Goal: Task Accomplishment & Management: Use online tool/utility

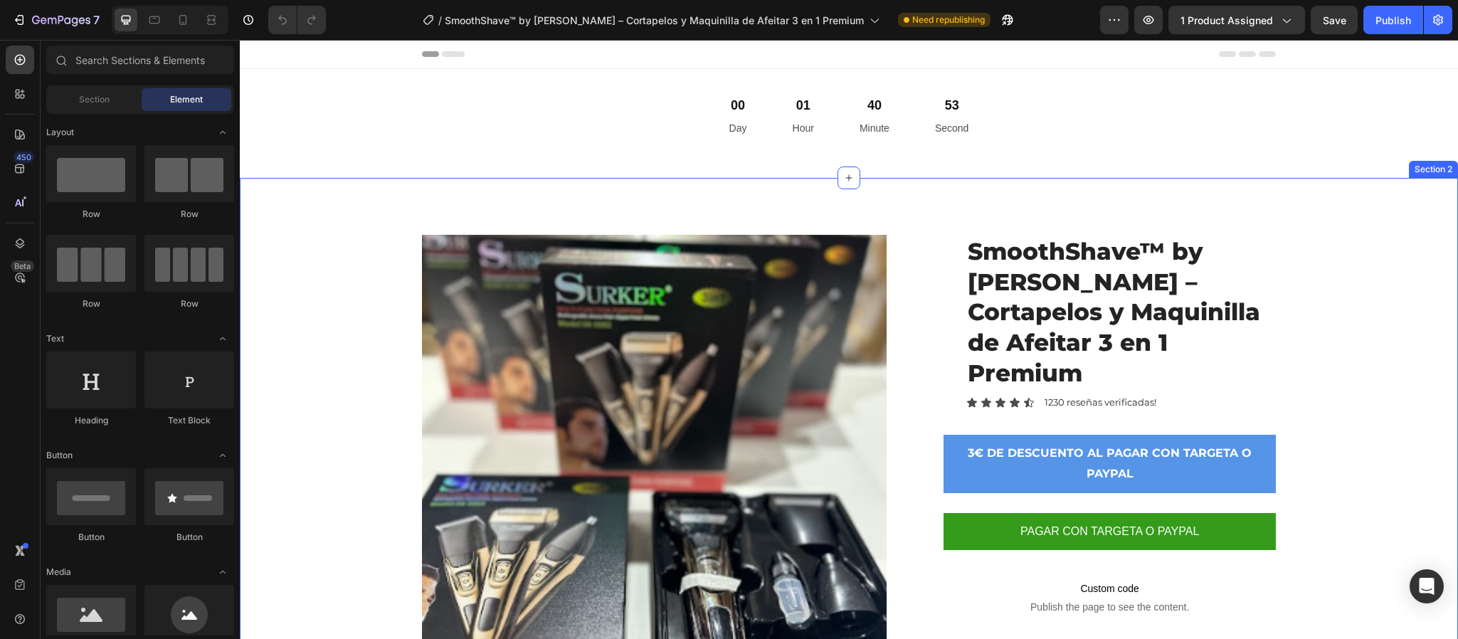
scroll to position [427, 0]
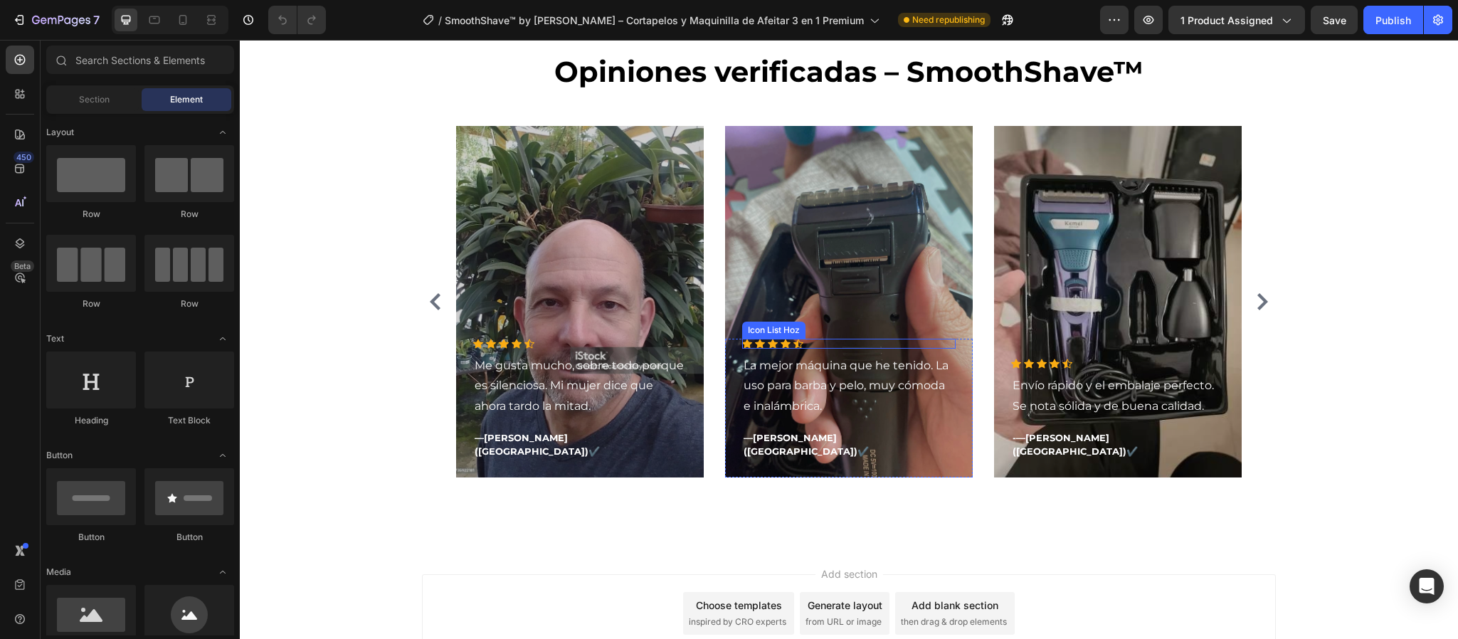
scroll to position [3070, 0]
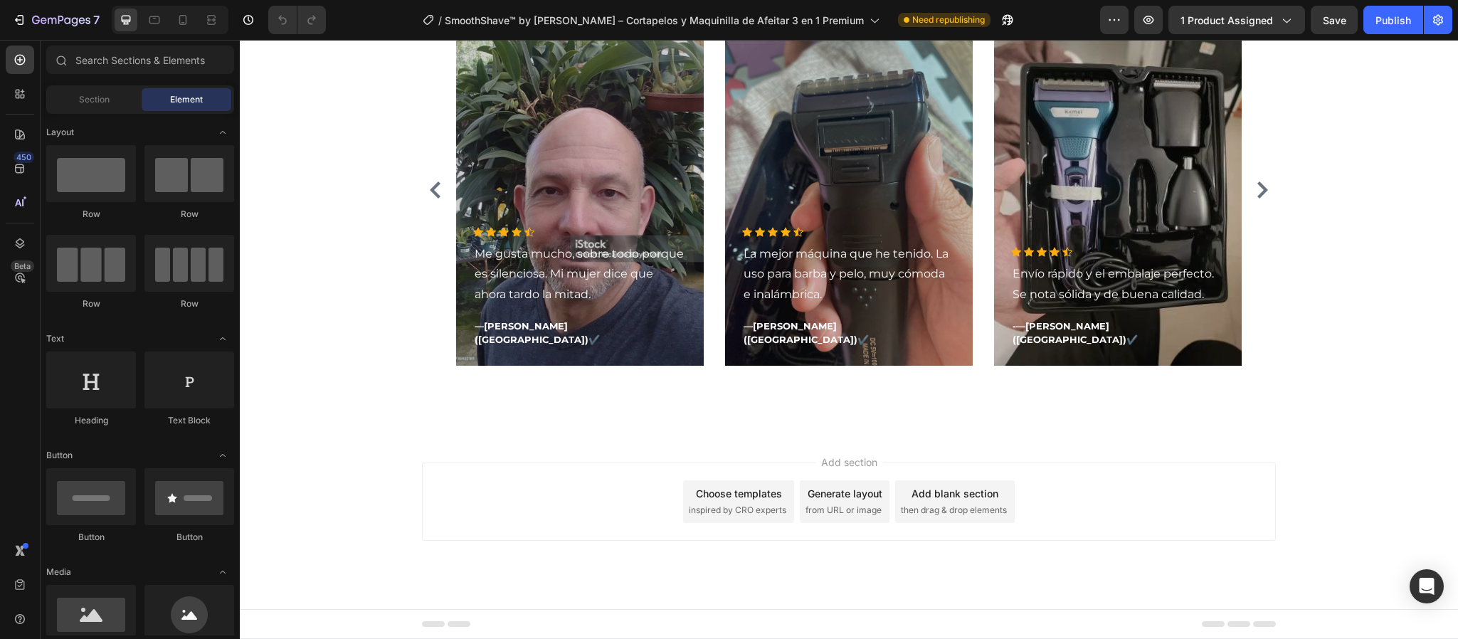
click at [579, 549] on div "Add section Choose templates inspired by CRO experts Generate layout from URL o…" at bounding box center [849, 521] width 1218 height 175
click at [493, 579] on div "Add section Choose templates inspired by CRO experts Generate layout from URL o…" at bounding box center [849, 521] width 1218 height 175
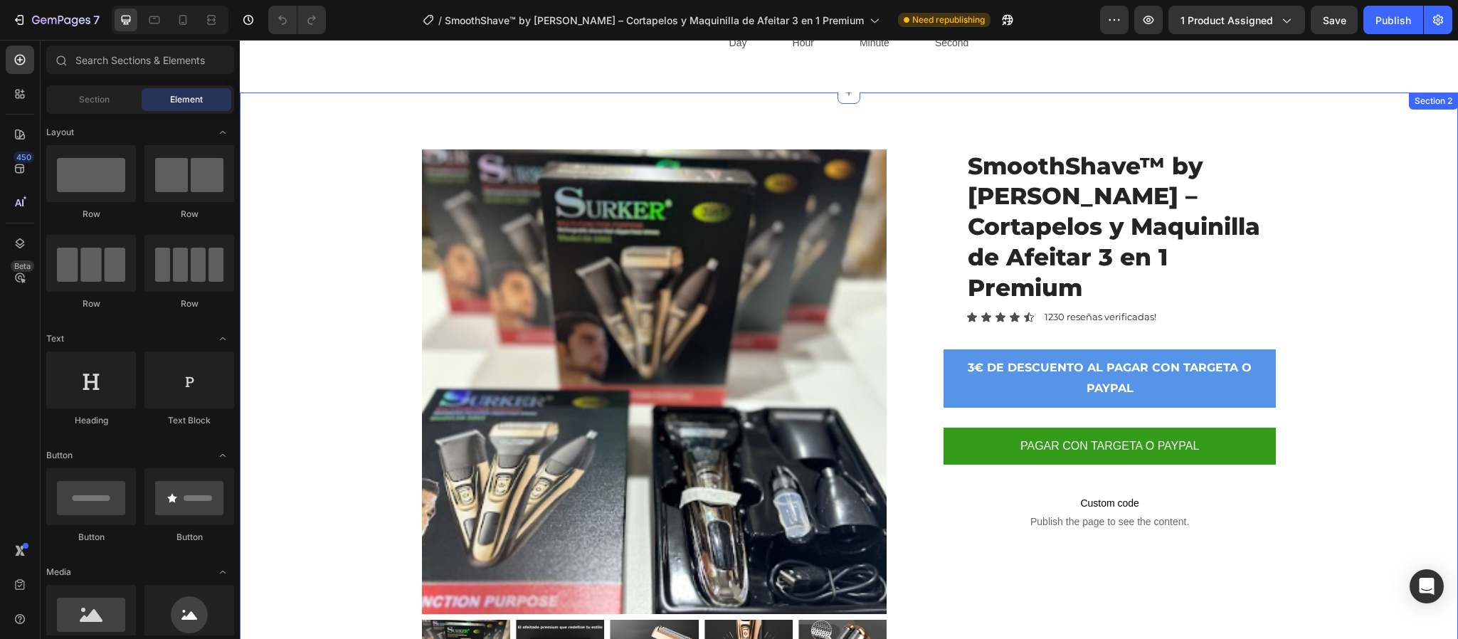
scroll to position [81, 0]
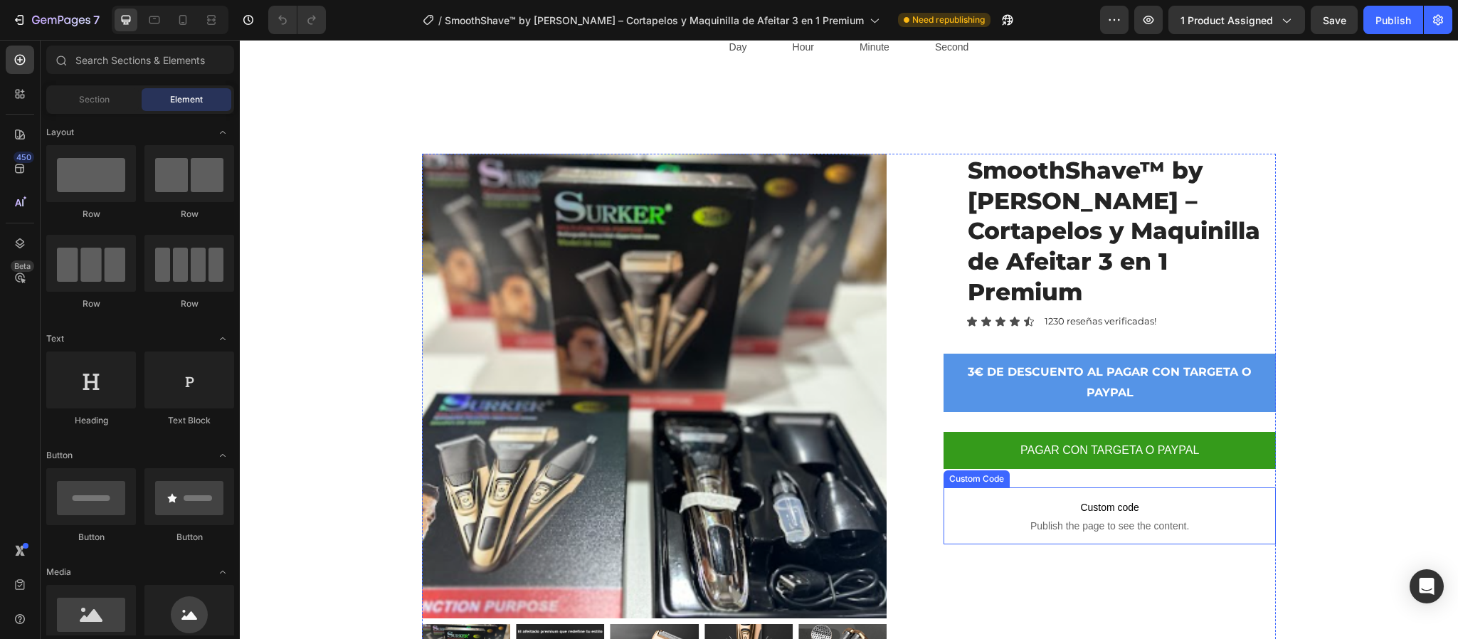
click at [1232, 519] on span "Publish the page to see the content." at bounding box center [1110, 526] width 332 height 14
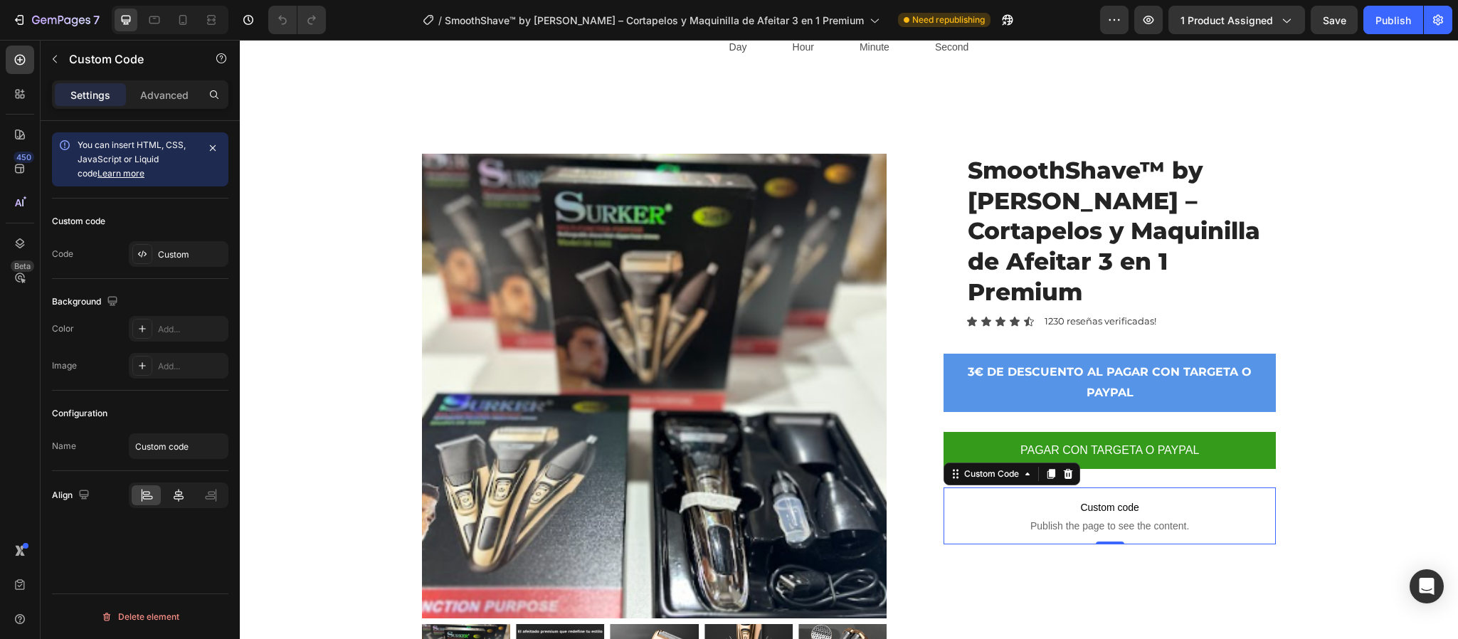
click at [175, 505] on div at bounding box center [178, 495] width 29 height 20
click at [139, 500] on icon at bounding box center [146, 495] width 14 height 14
click at [212, 502] on icon at bounding box center [211, 495] width 14 height 14
click at [152, 494] on icon at bounding box center [146, 495] width 14 height 14
click at [186, 96] on p "Advanced" at bounding box center [164, 95] width 48 height 15
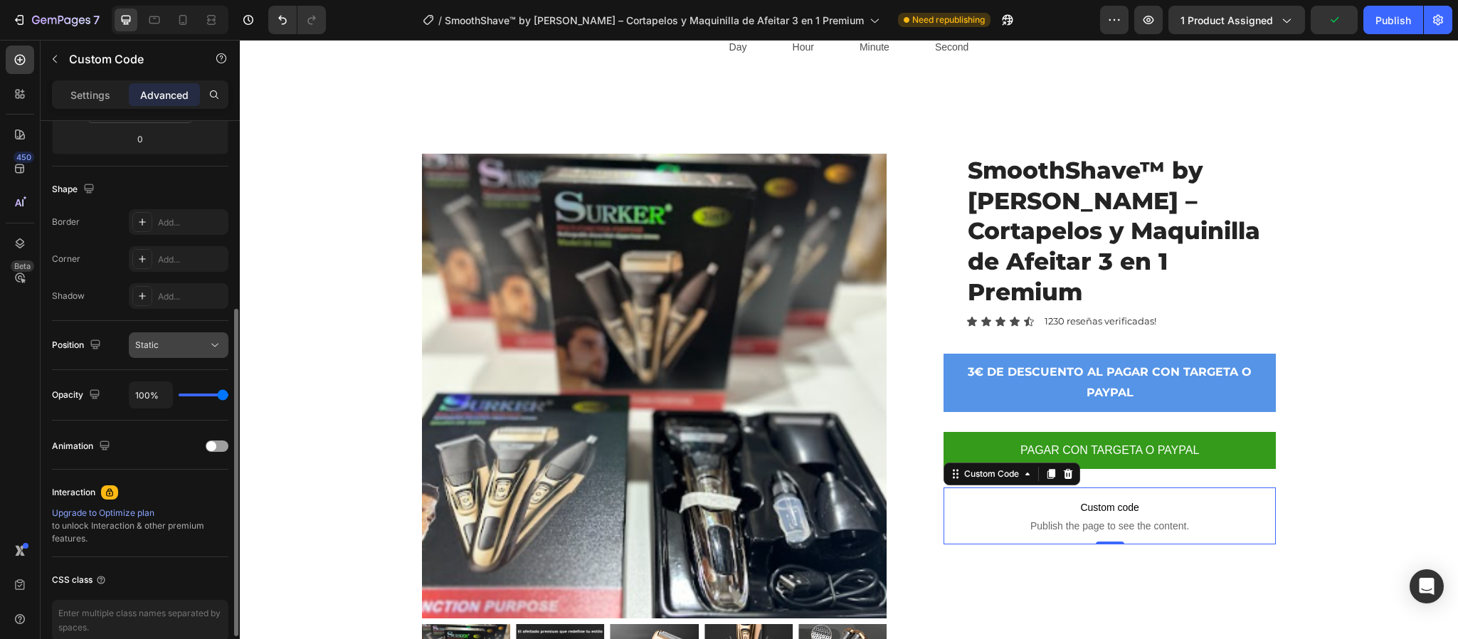
scroll to position [393, 0]
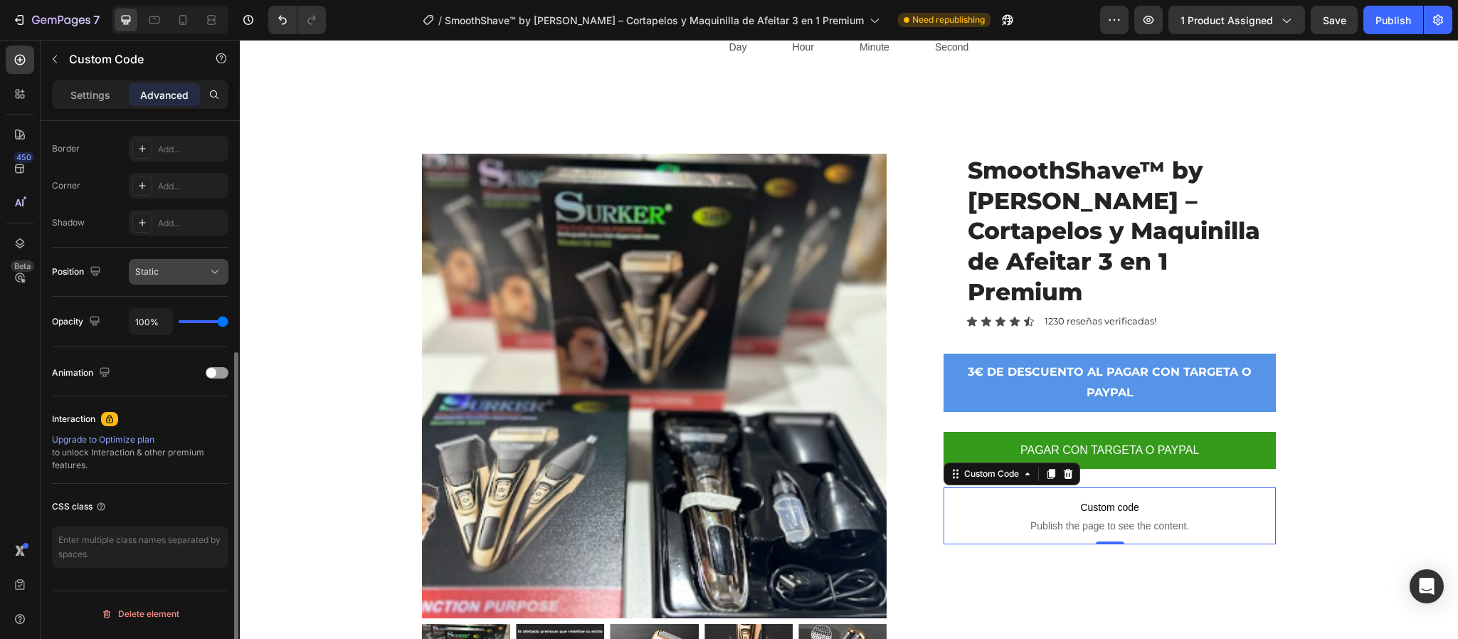
click at [218, 272] on icon at bounding box center [215, 272] width 14 height 14
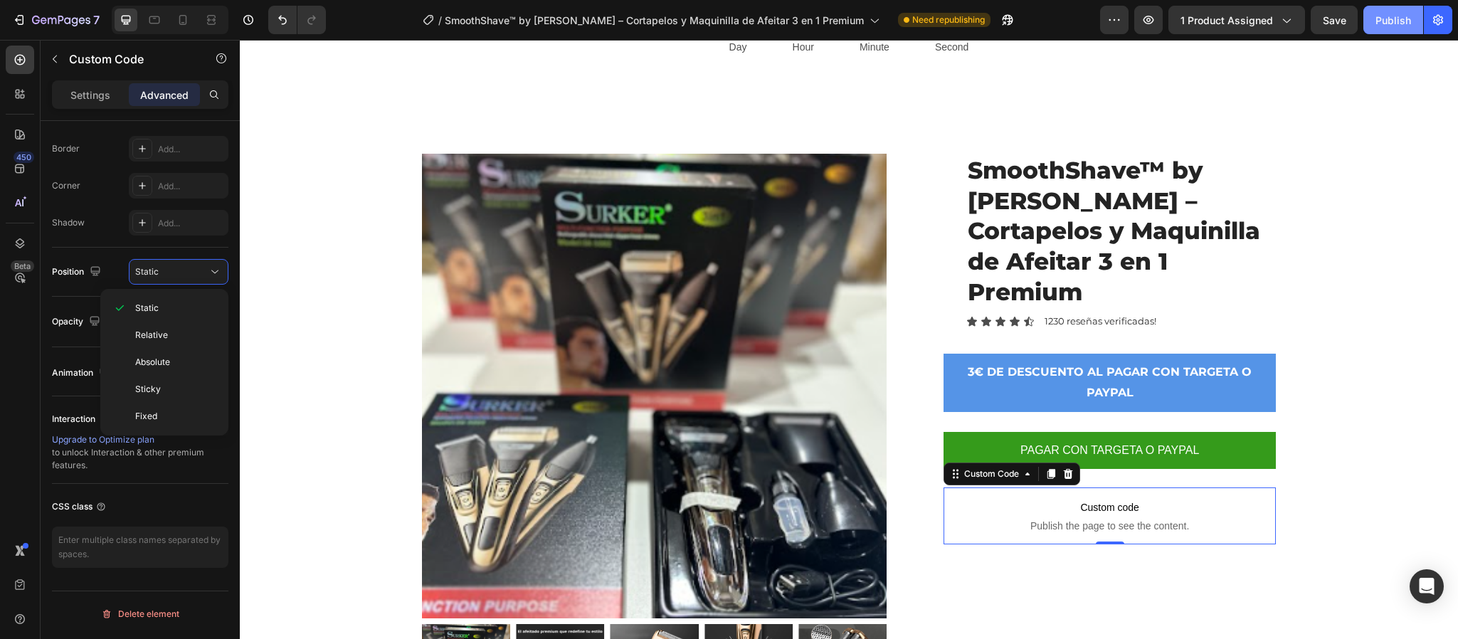
click at [1392, 19] on div "Publish" at bounding box center [1393, 20] width 36 height 15
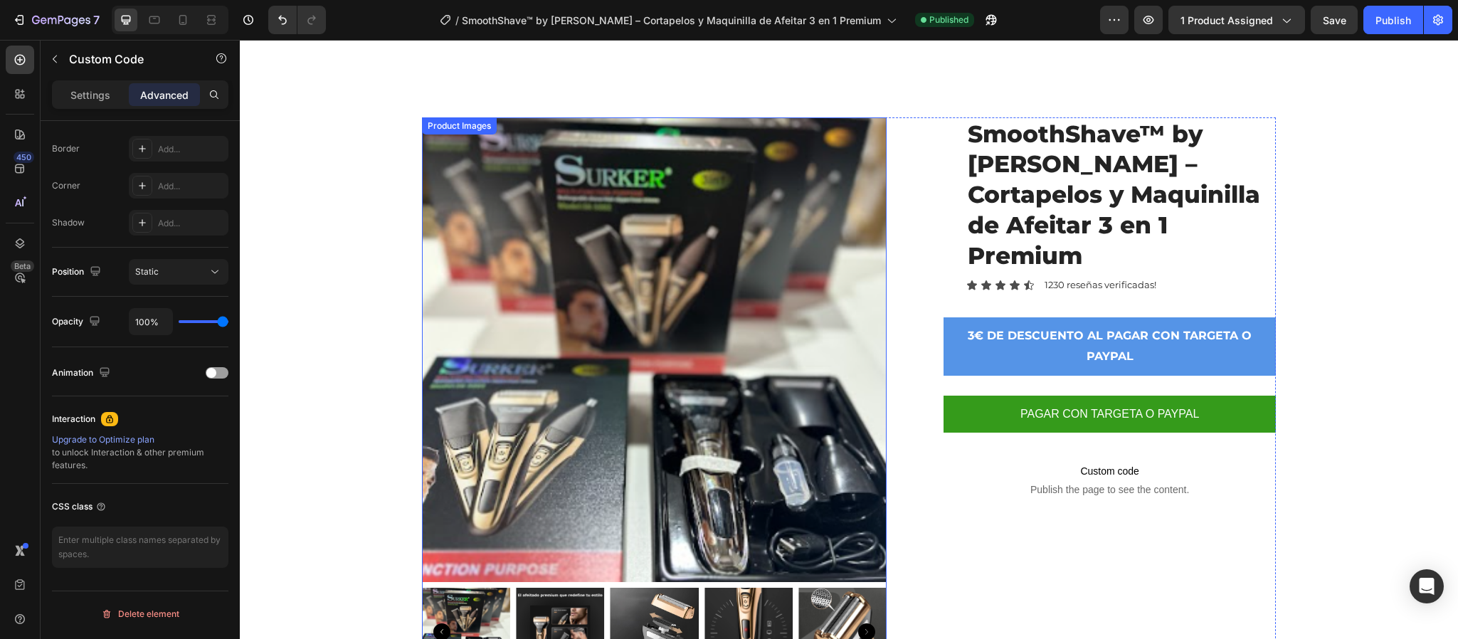
scroll to position [0, 0]
